Goal: Book appointment/travel/reservation

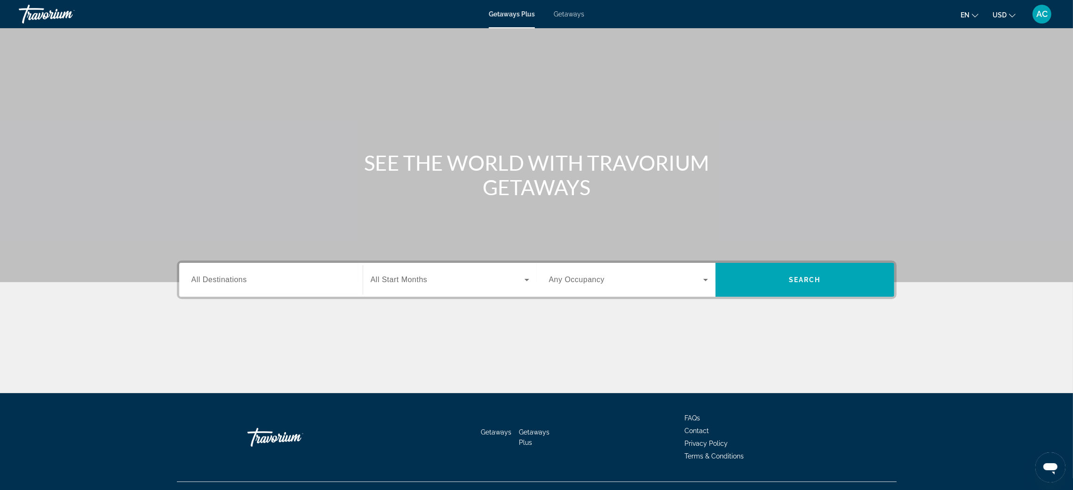
scroll to position [71, 0]
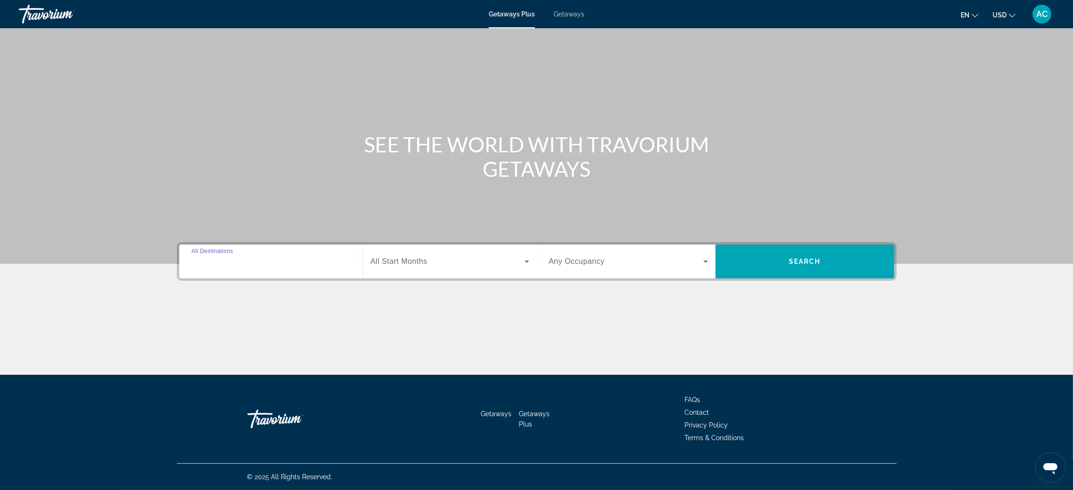
click at [192, 268] on input "Destination All Destinations" at bounding box center [271, 261] width 159 height 11
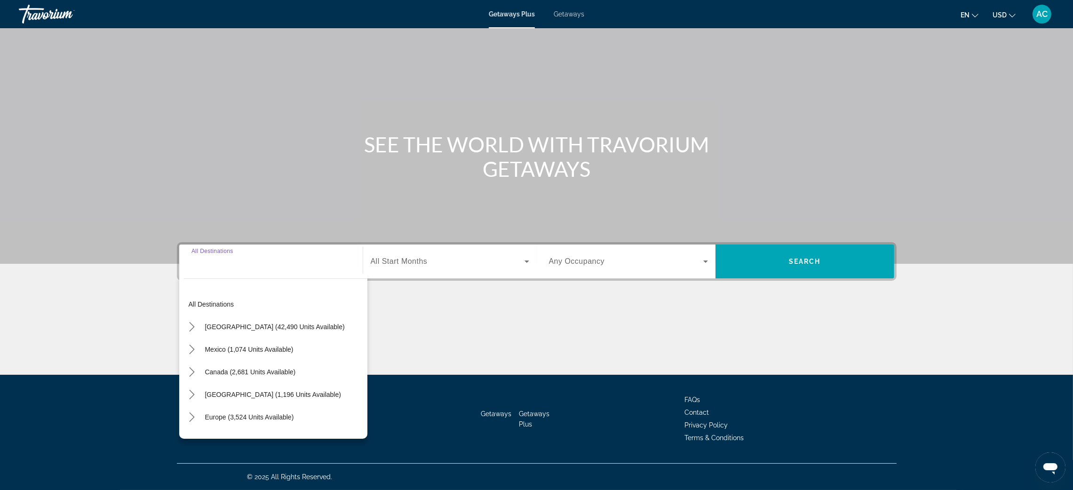
scroll to position [145, 0]
click at [205, 323] on span "[GEOGRAPHIC_DATA] (42,490 units available)" at bounding box center [275, 327] width 140 height 8
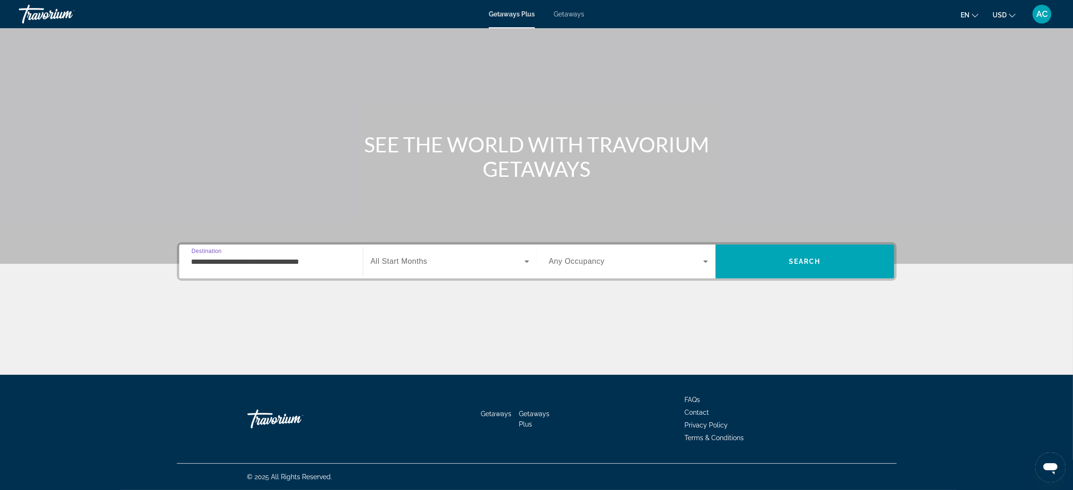
click at [192, 256] on input "**********" at bounding box center [271, 261] width 159 height 11
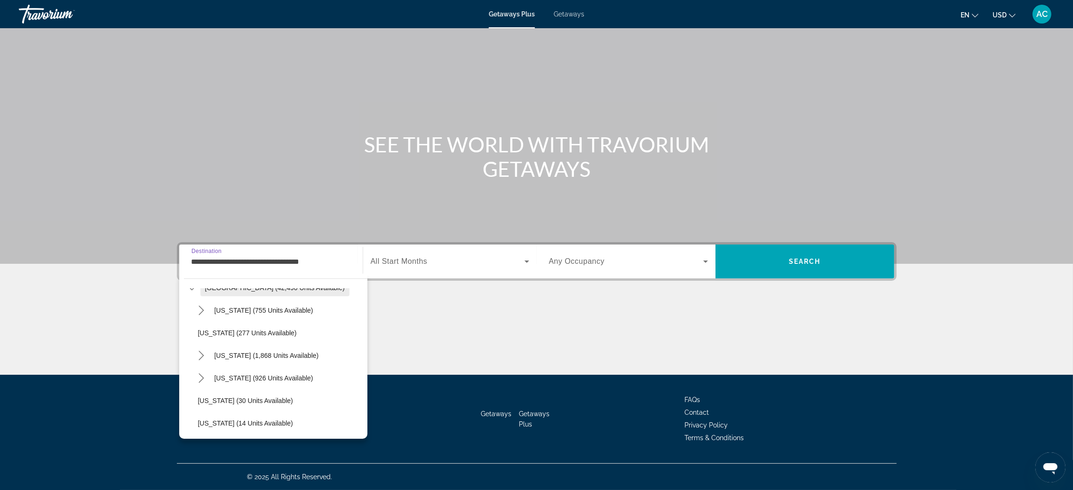
scroll to position [71, 0]
click at [197, 410] on icon "Toggle Florida (4,829 units available) submenu" at bounding box center [201, 414] width 9 height 9
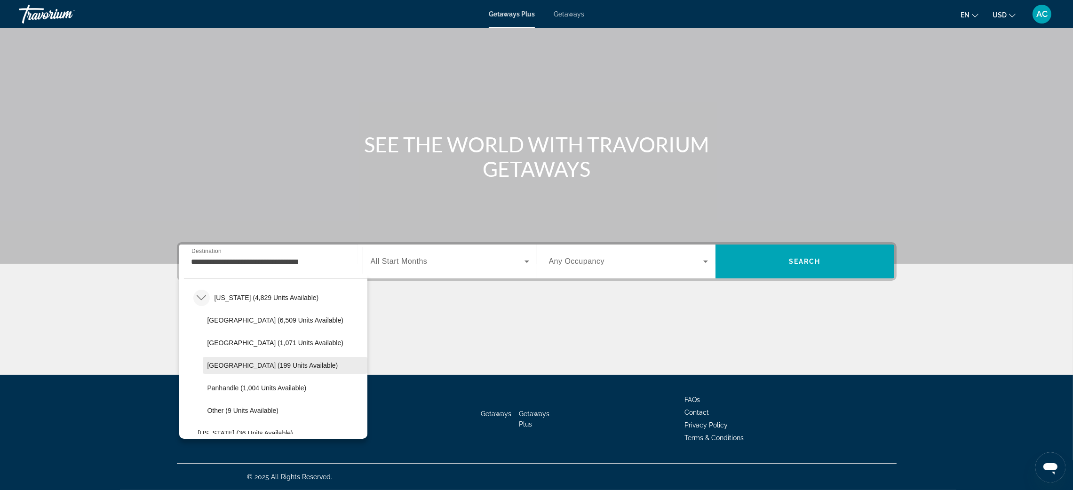
scroll to position [211, 0]
click at [208, 383] on span "Other (9 units available)" at bounding box center [243, 387] width 71 height 8
type input "**********"
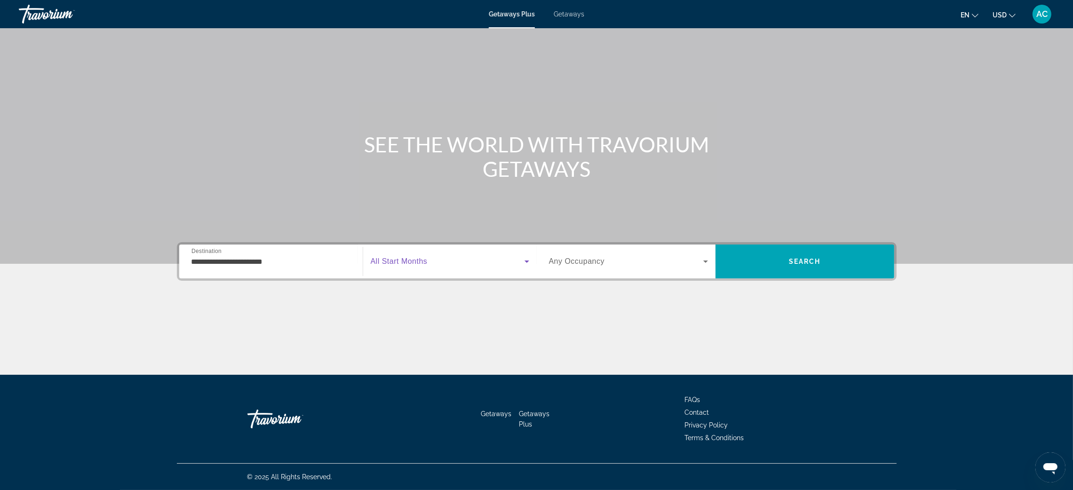
click at [528, 261] on icon "Search widget" at bounding box center [527, 262] width 5 height 2
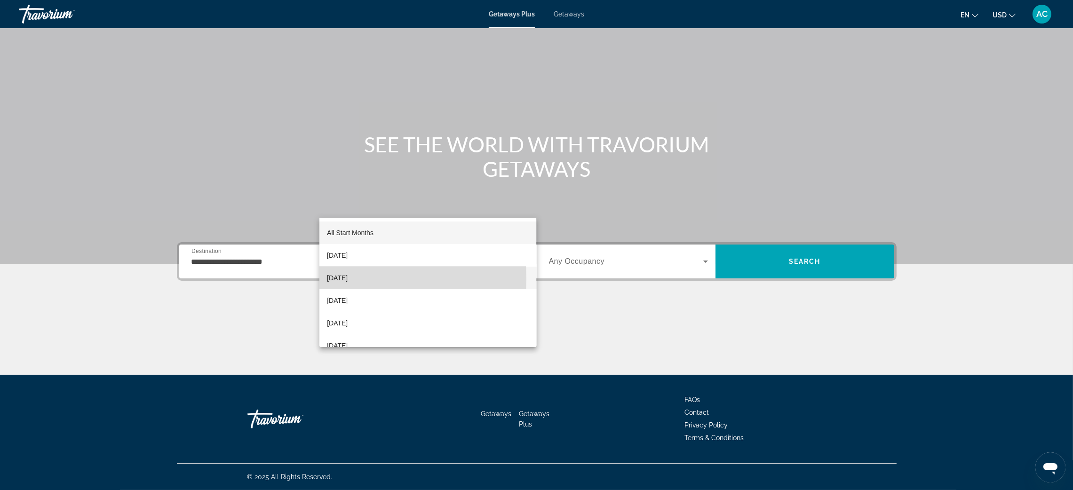
click at [343, 279] on span "[DATE]" at bounding box center [337, 277] width 21 height 11
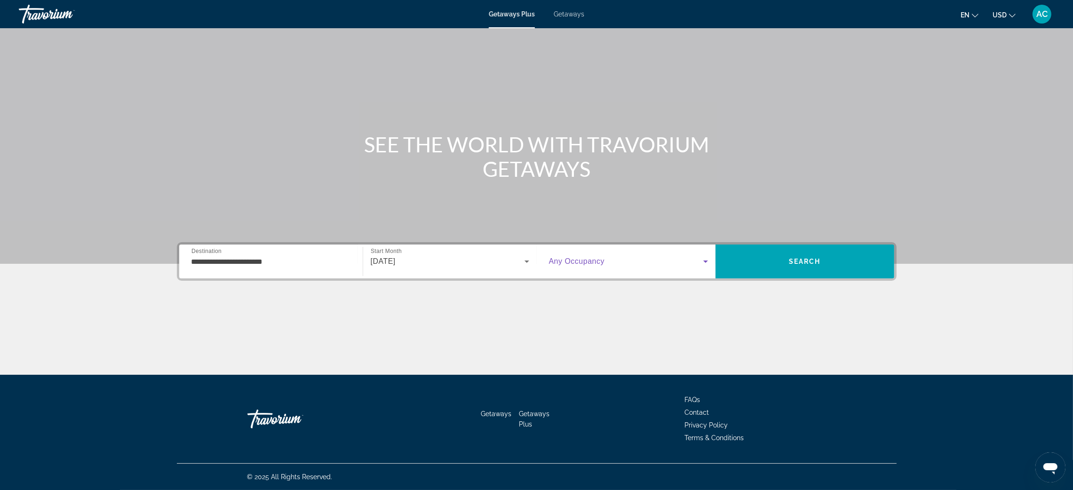
click at [708, 261] on icon "Search widget" at bounding box center [706, 262] width 5 height 2
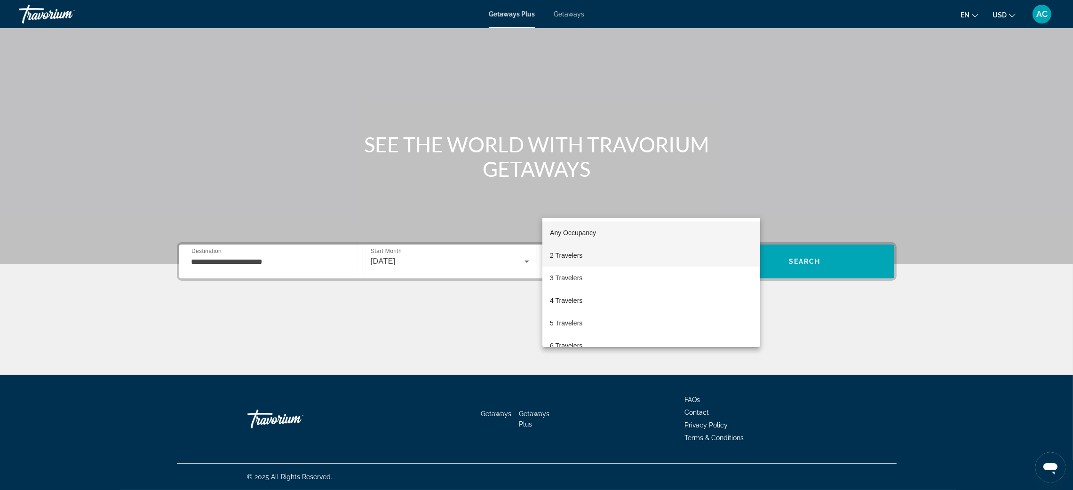
click at [560, 251] on span "2 Travelers" at bounding box center [566, 255] width 32 height 11
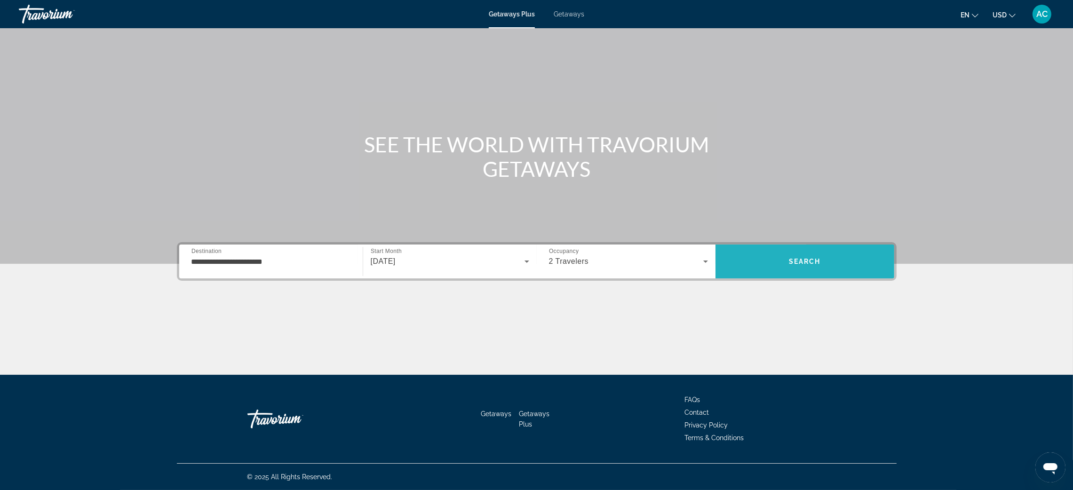
click at [821, 258] on span "Search" at bounding box center [805, 262] width 32 height 8
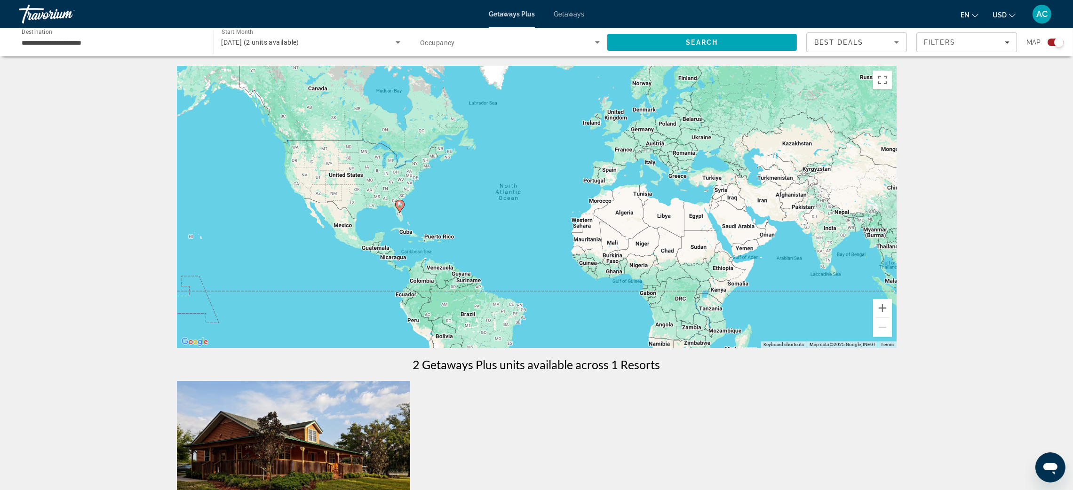
click at [400, 208] on image "Main content" at bounding box center [400, 205] width 6 height 6
type input "**********"
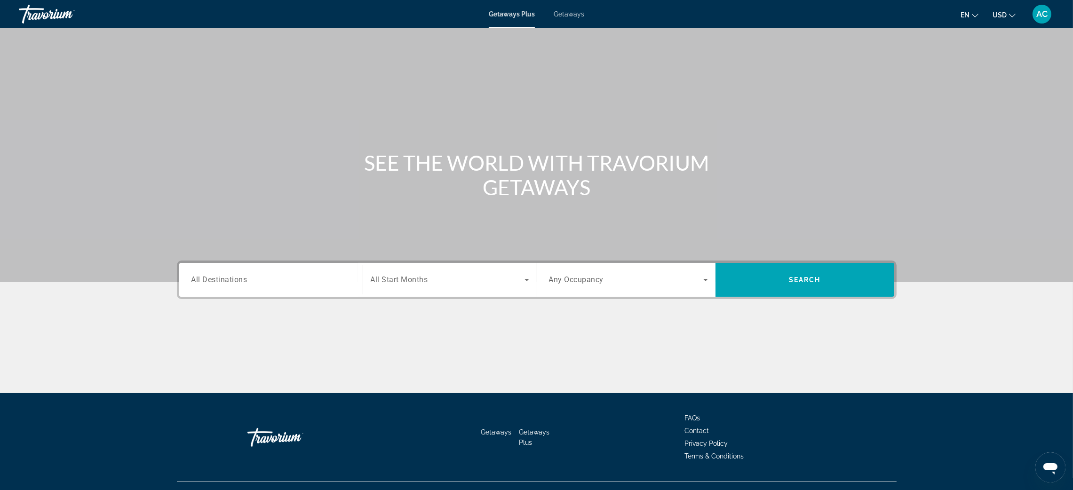
click at [564, 18] on span "Getaways" at bounding box center [569, 14] width 31 height 8
click at [192, 284] on span "All Destinations" at bounding box center [220, 279] width 56 height 9
click at [192, 286] on input "Destination All Destinations" at bounding box center [271, 280] width 159 height 11
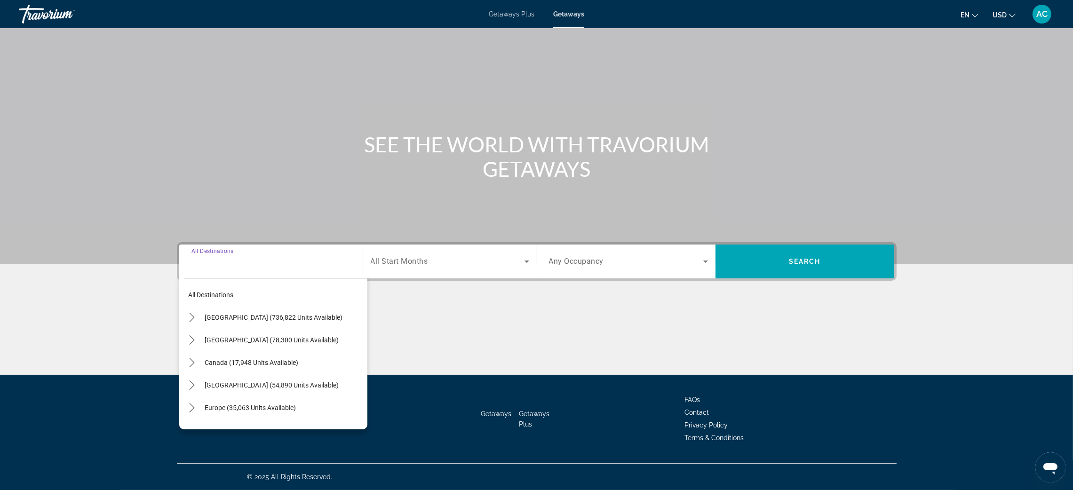
scroll to position [145, 0]
click at [190, 313] on icon "Toggle United States (736,822 units available) submenu" at bounding box center [192, 317] width 5 height 9
click at [215, 401] on span "[US_STATE] (247,191 units available)" at bounding box center [268, 405] width 107 height 8
type input "**********"
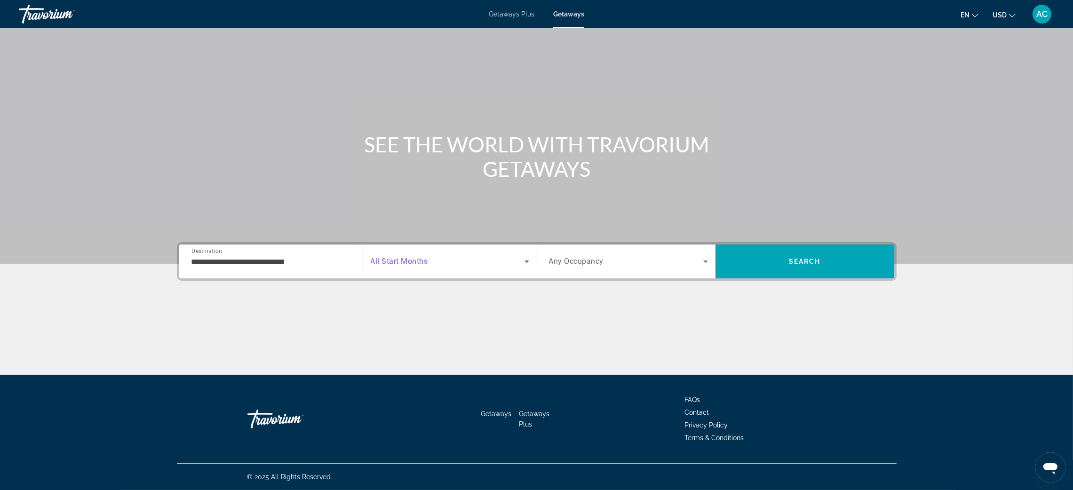
click at [528, 256] on icon "Search widget" at bounding box center [526, 261] width 11 height 11
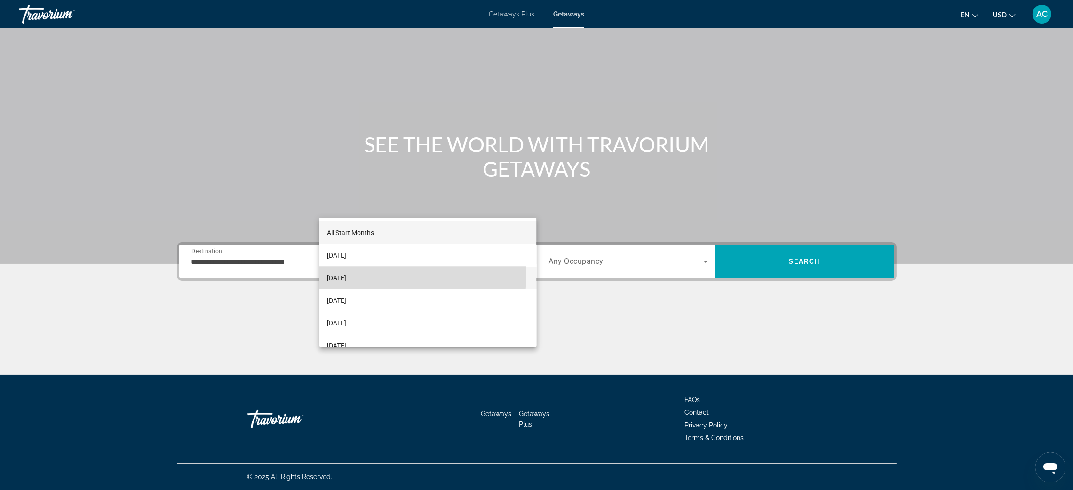
drag, startPoint x: 383, startPoint y: 276, endPoint x: 395, endPoint y: 272, distance: 12.9
click at [346, 275] on span "[DATE]" at bounding box center [336, 277] width 19 height 11
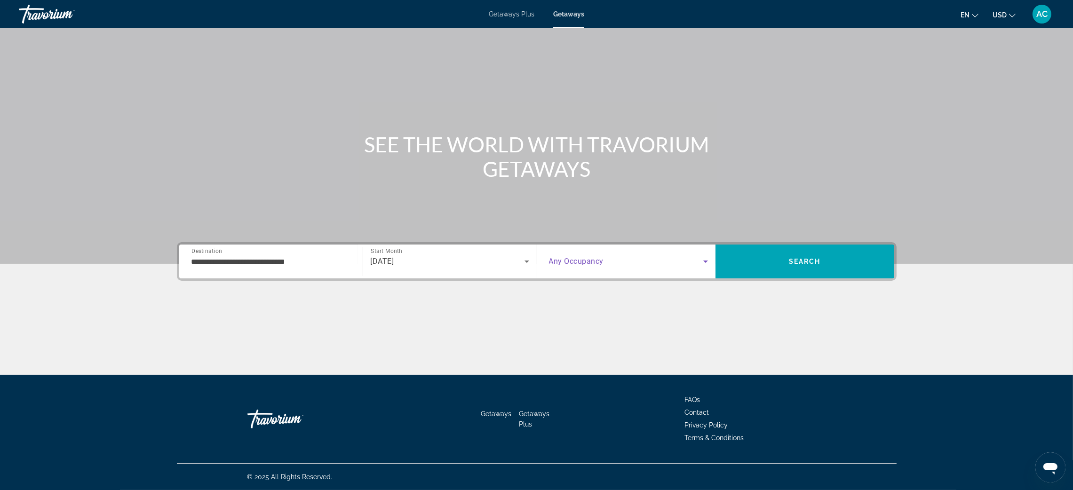
click at [712, 256] on icon "Search widget" at bounding box center [705, 261] width 11 height 11
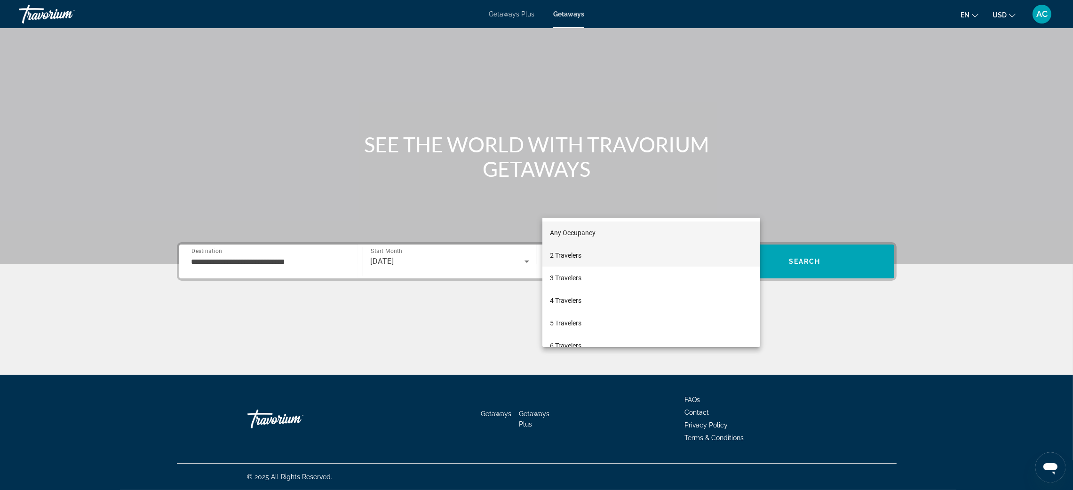
drag, startPoint x: 629, startPoint y: 257, endPoint x: 636, endPoint y: 253, distance: 8.4
click at [629, 256] on mat-option "2 Travelers" at bounding box center [652, 255] width 218 height 23
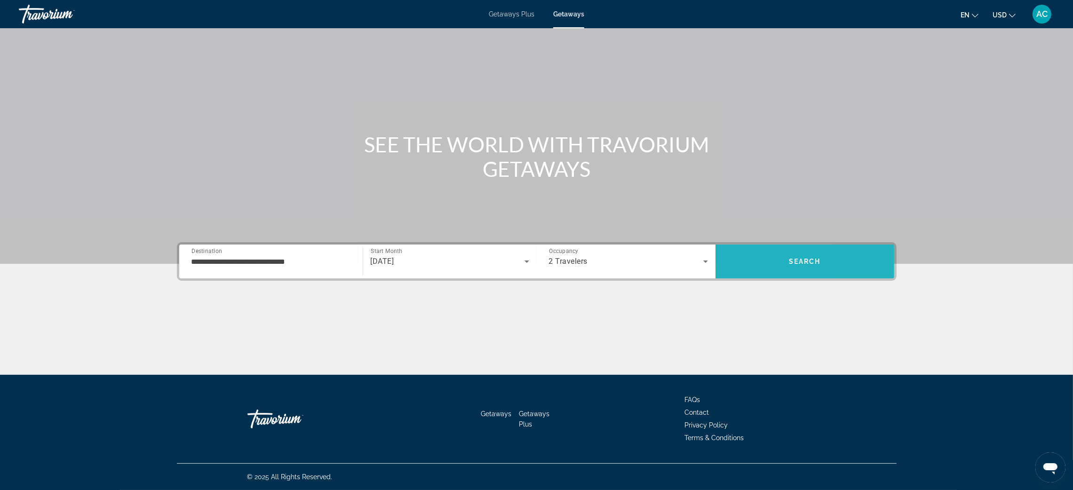
click at [895, 250] on span "Search" at bounding box center [805, 261] width 179 height 23
